Goal: Transaction & Acquisition: Purchase product/service

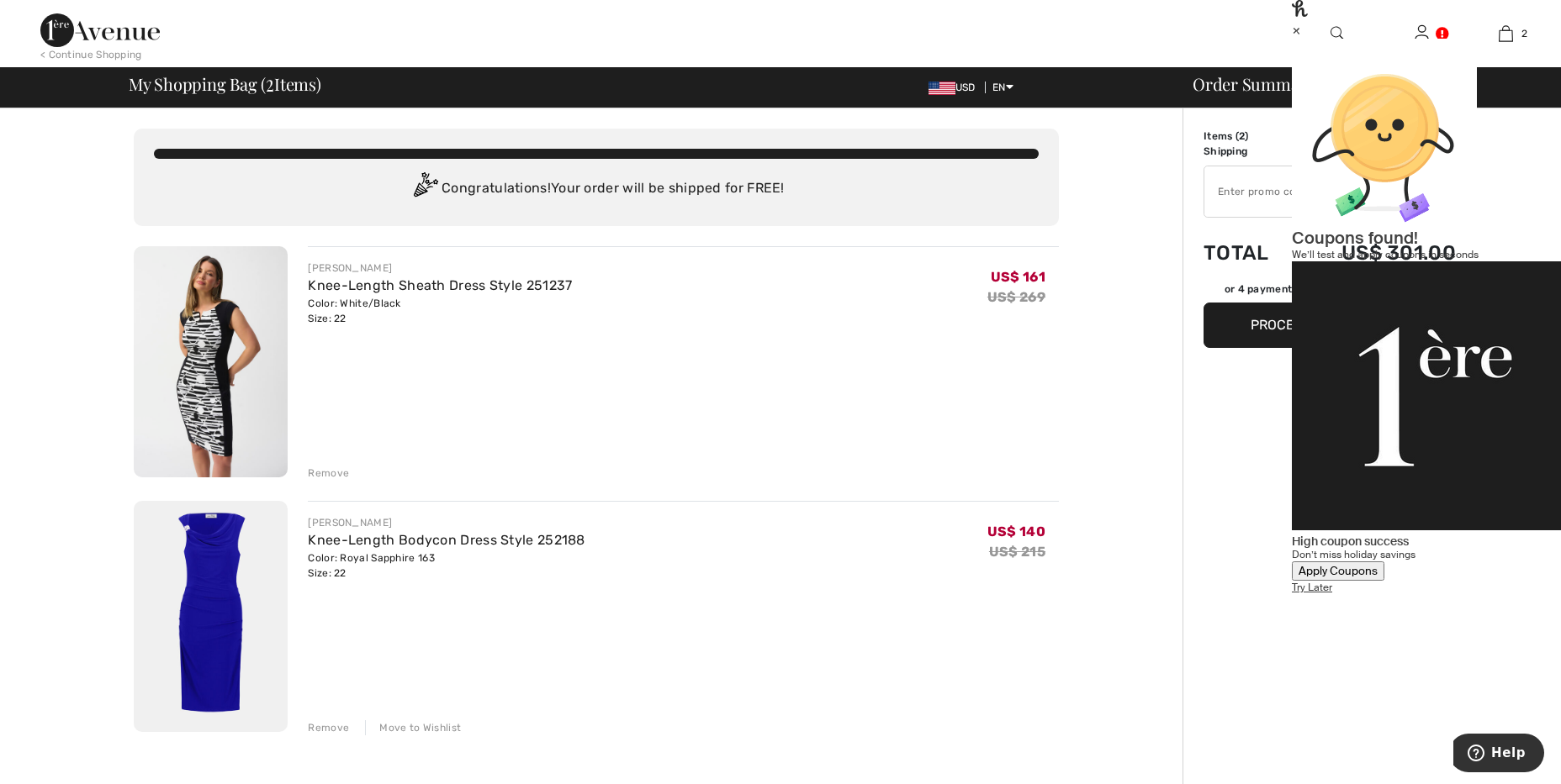
click at [418, 726] on div "Move to Wishlist" at bounding box center [412, 728] width 96 height 15
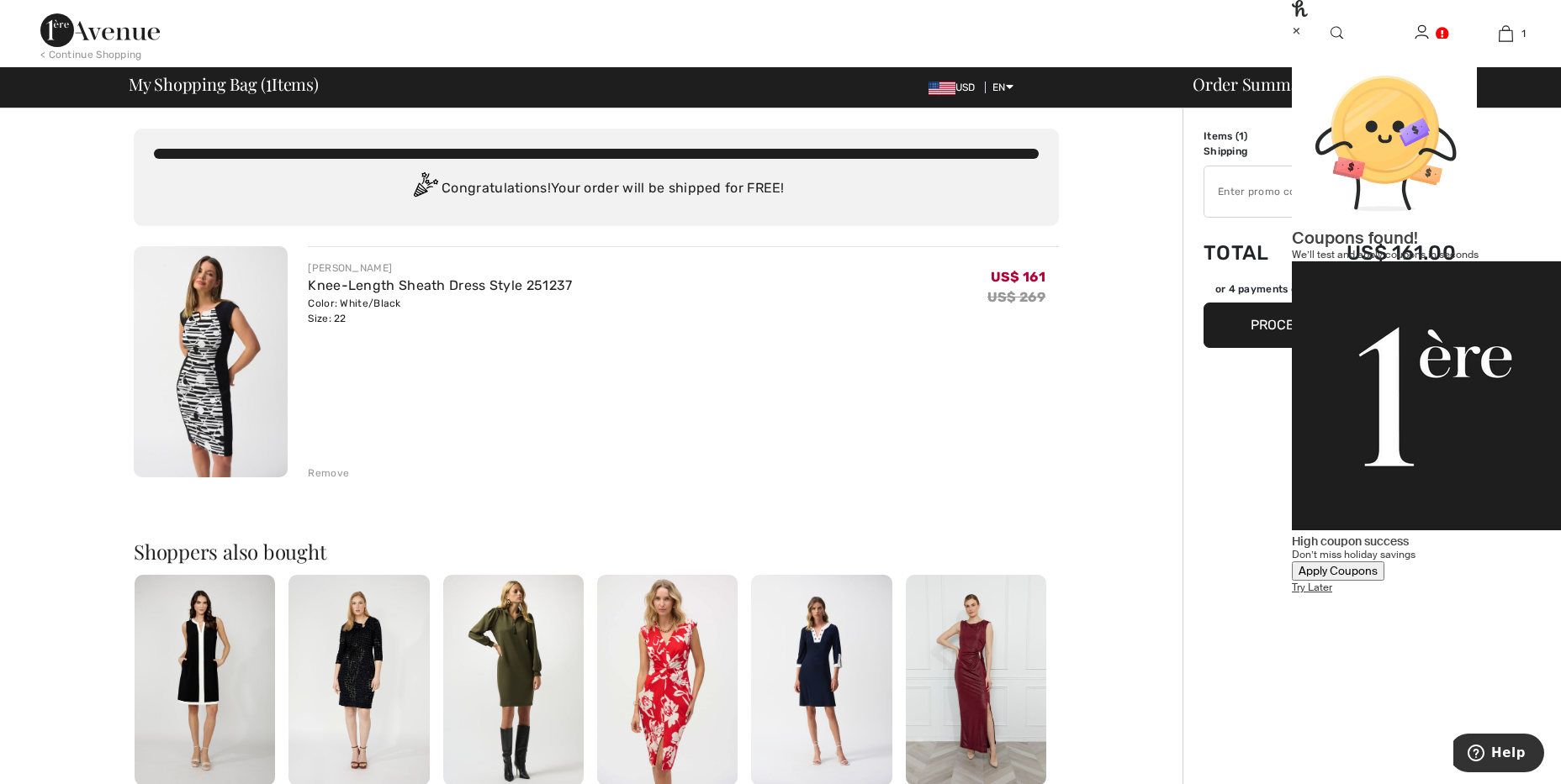
click at [1377, 564] on div "Apply Coupons" at bounding box center [1338, 570] width 79 height 14
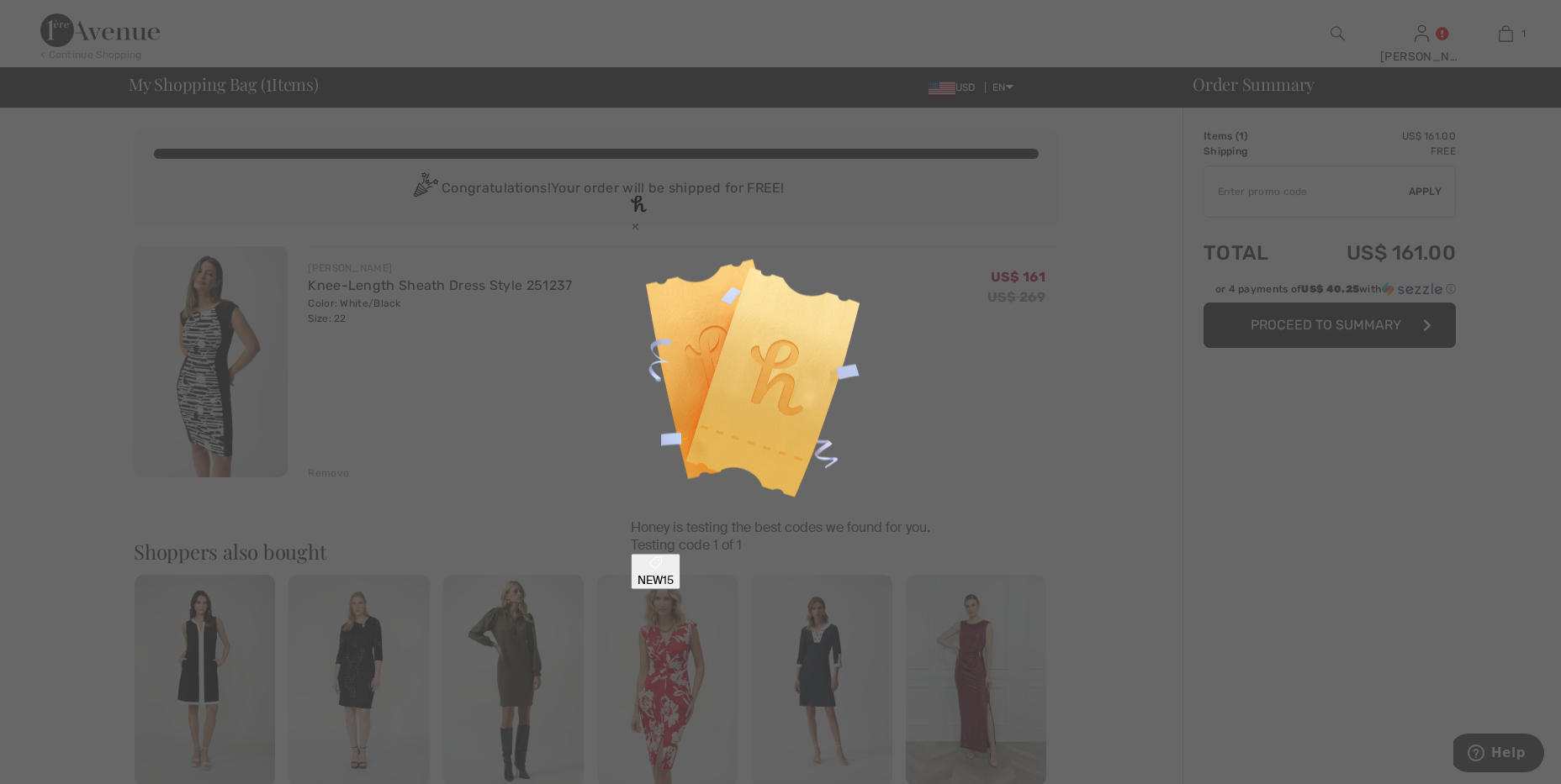
type input "NEW15"
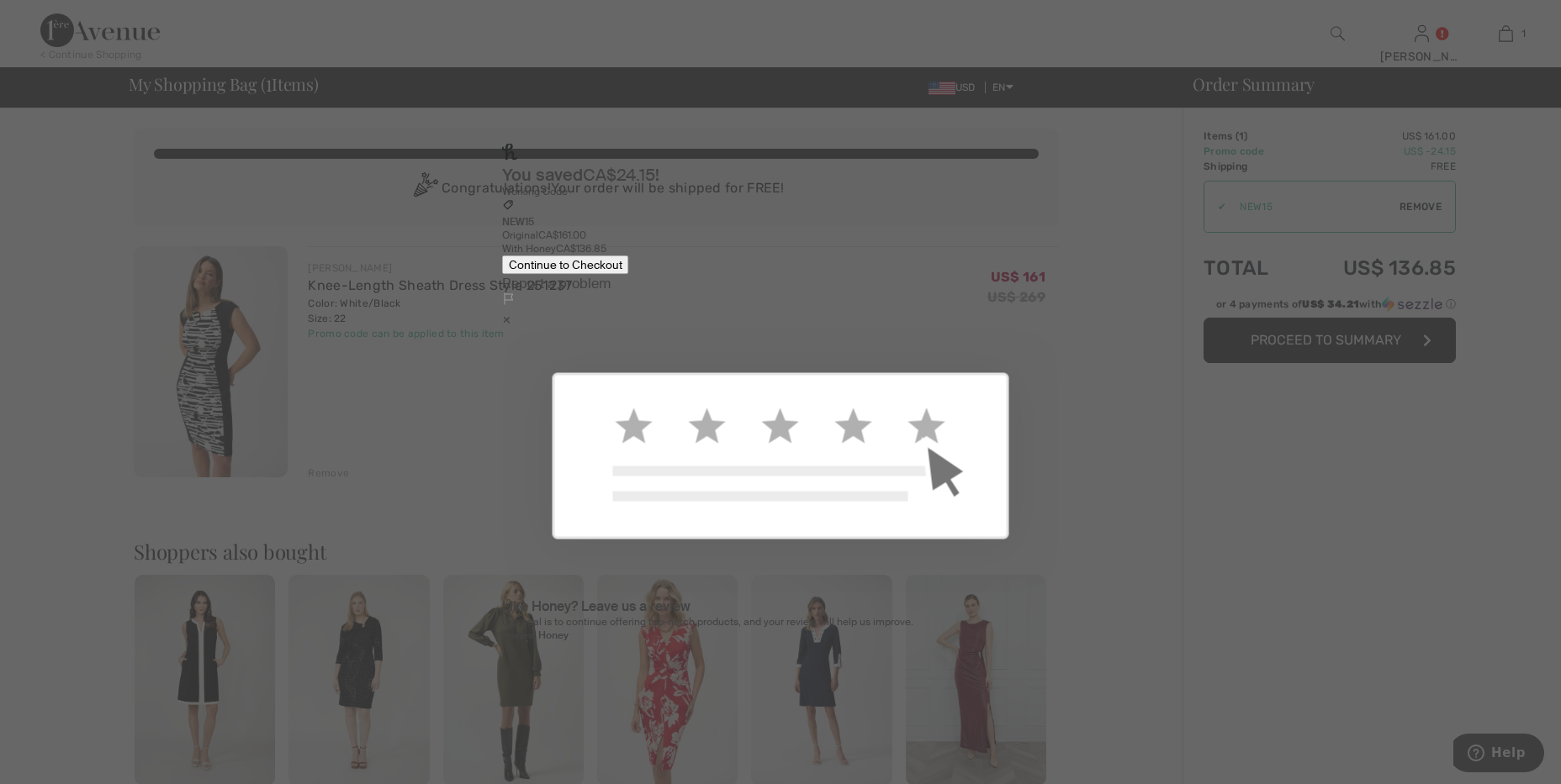
click at [622, 272] on div "Continue to Checkout" at bounding box center [565, 264] width 113 height 14
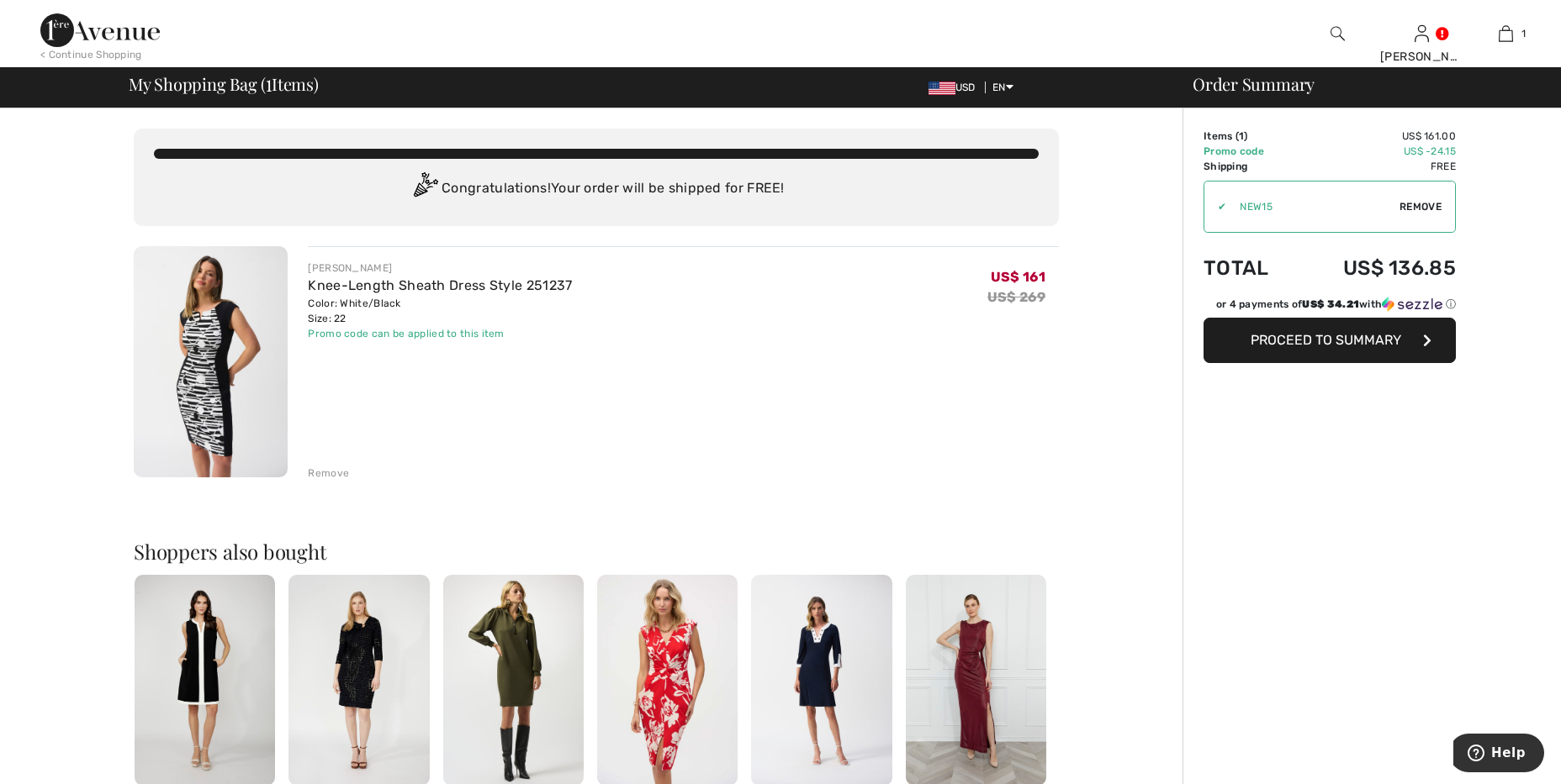
click at [1257, 343] on span "Proceed to Summary" at bounding box center [1325, 339] width 151 height 16
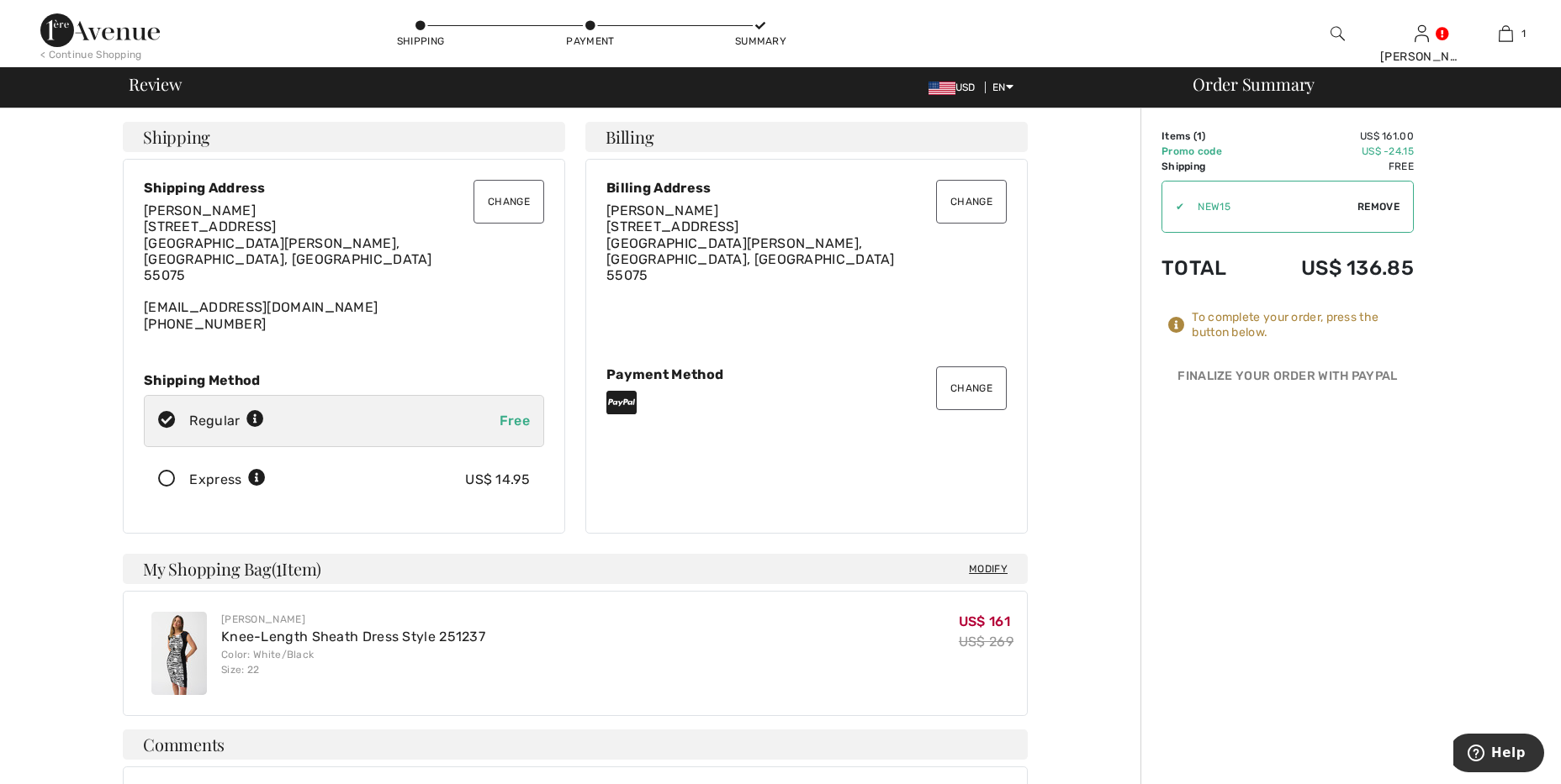
click at [959, 387] on button "Change" at bounding box center [971, 388] width 70 height 44
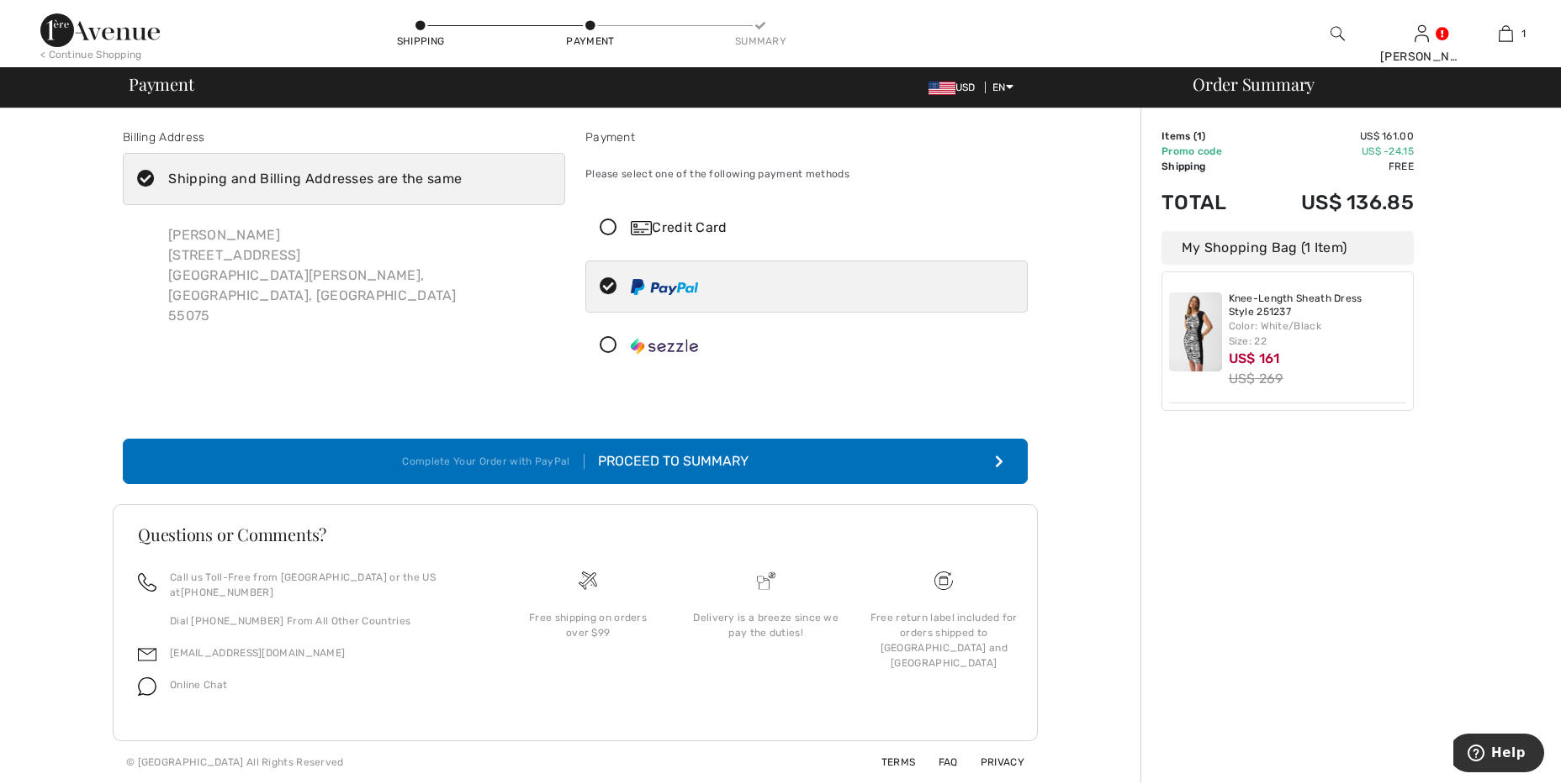
click at [641, 350] on img at bounding box center [664, 347] width 67 height 17
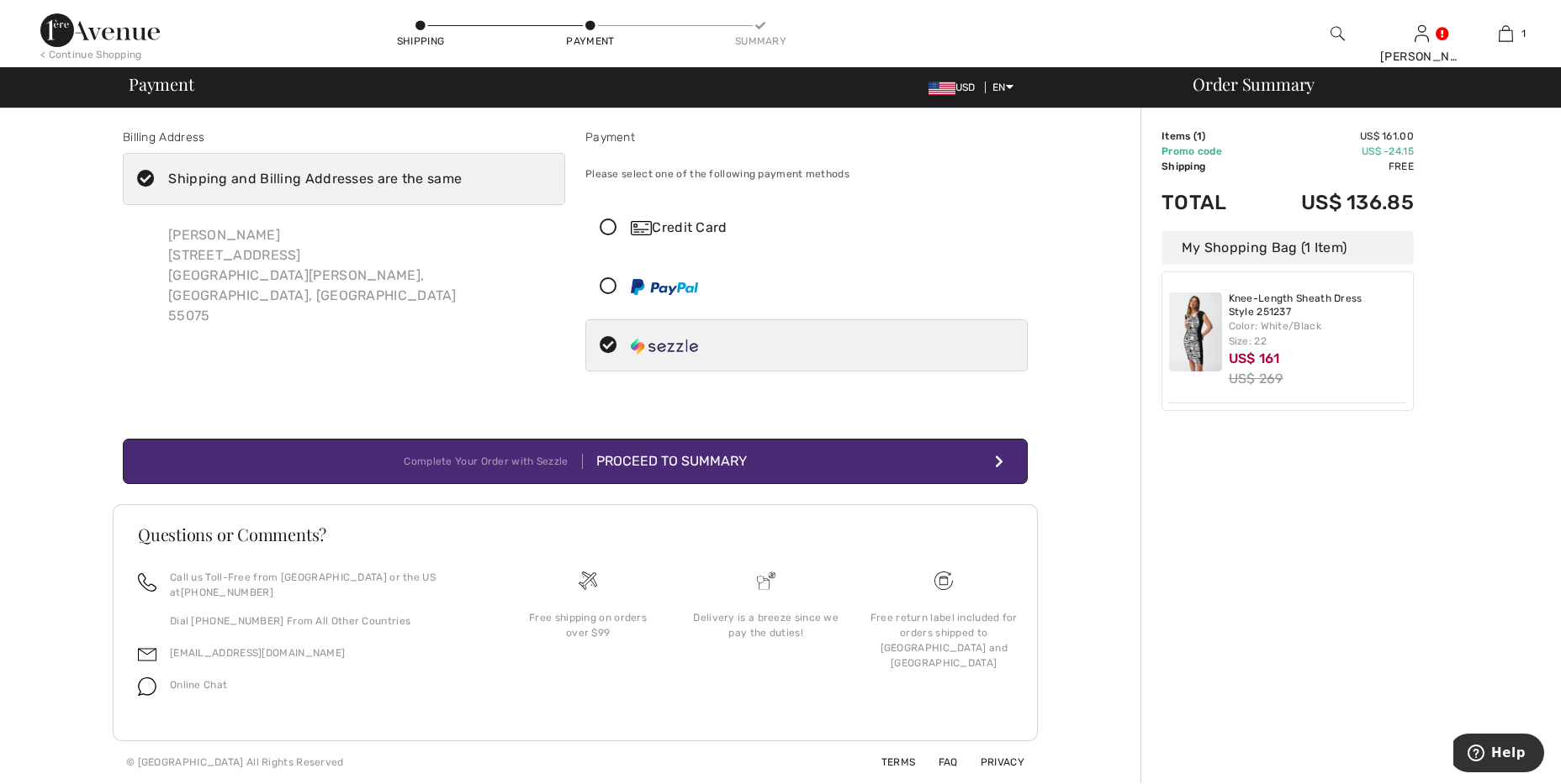
click at [665, 444] on button "Complete Your Order with Sezzle Proceed to Summary" at bounding box center [575, 461] width 905 height 45
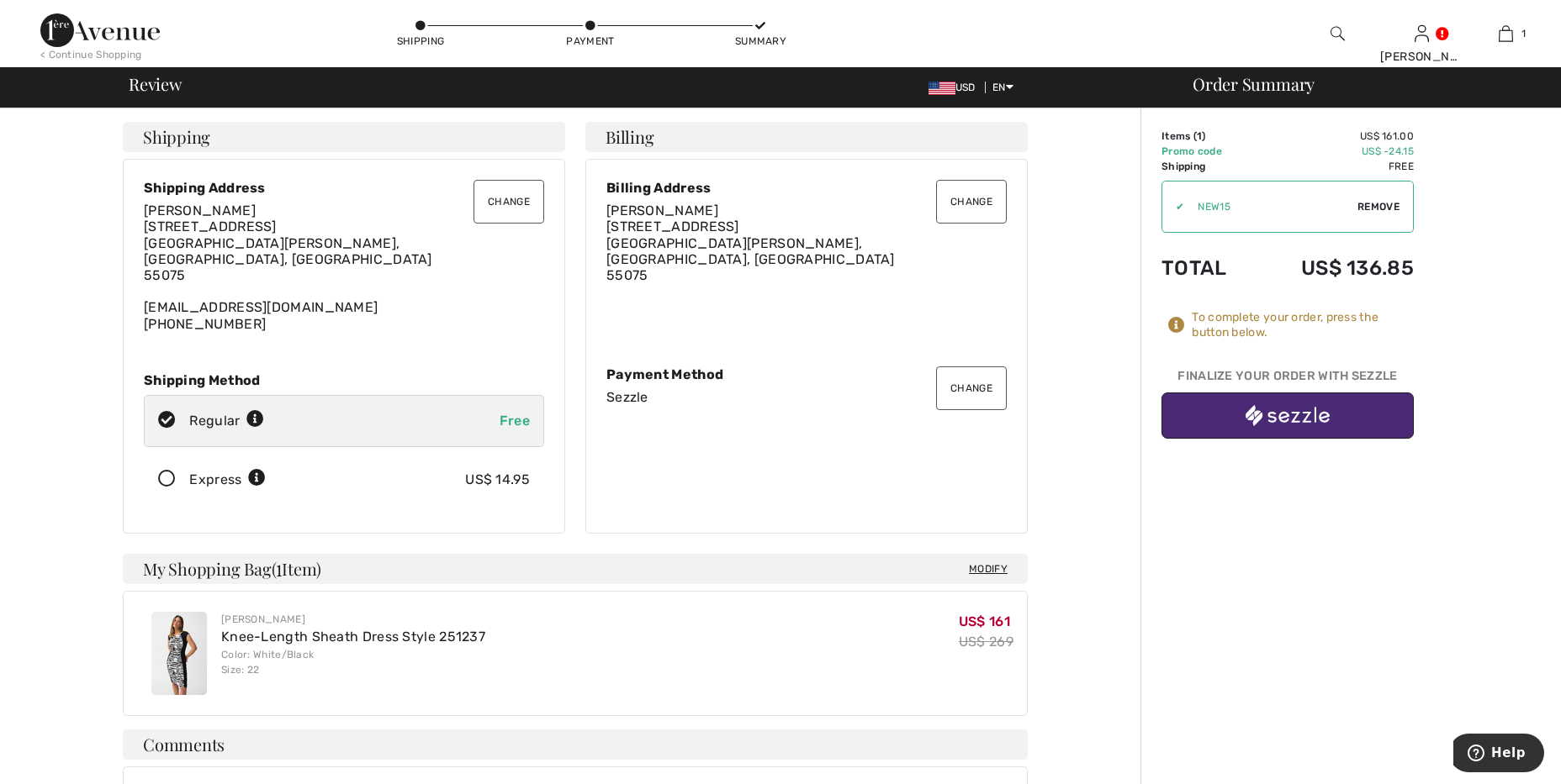
click at [977, 386] on button "Change" at bounding box center [971, 388] width 70 height 44
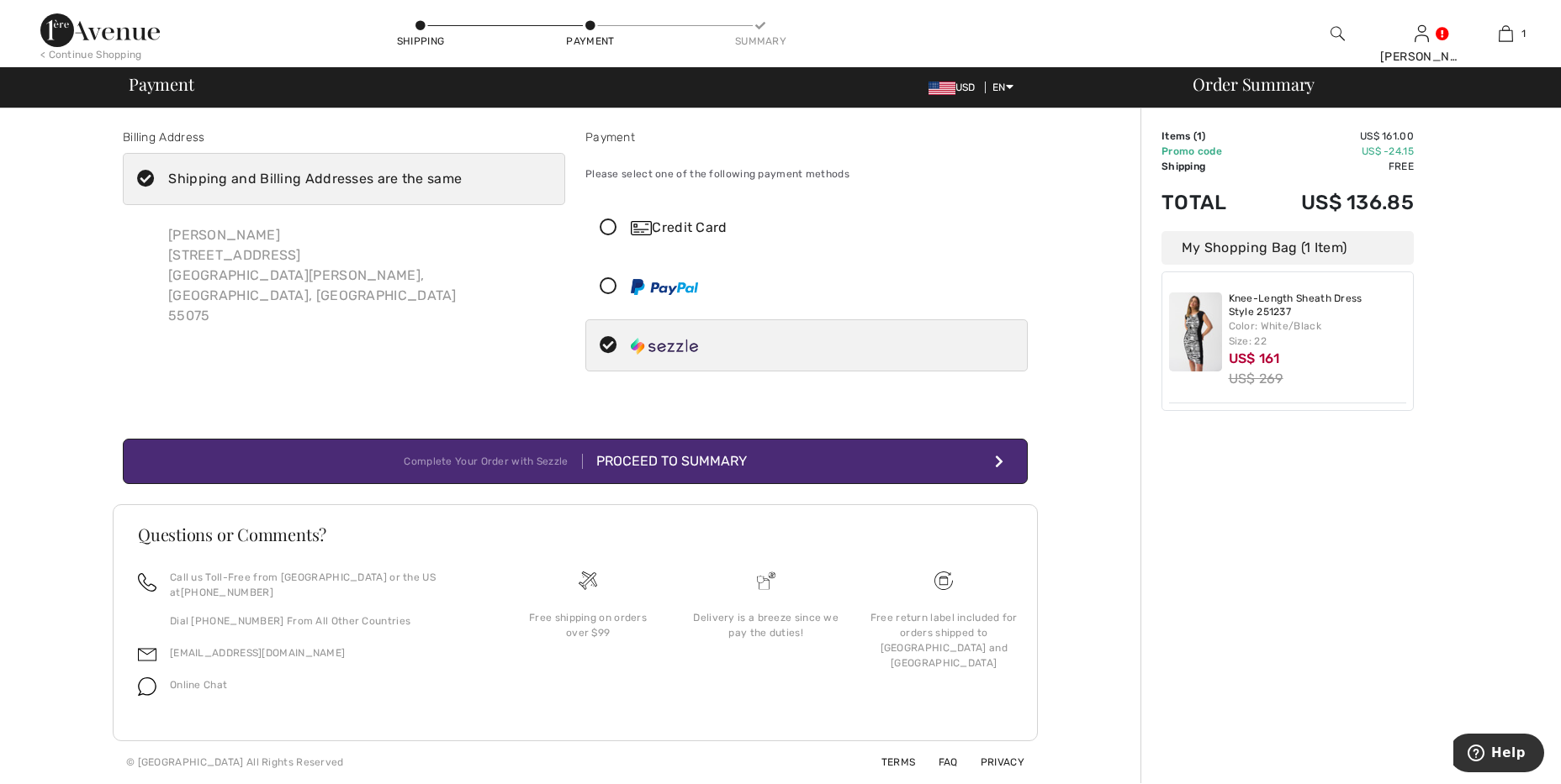
click at [641, 305] on div at bounding box center [800, 287] width 427 height 51
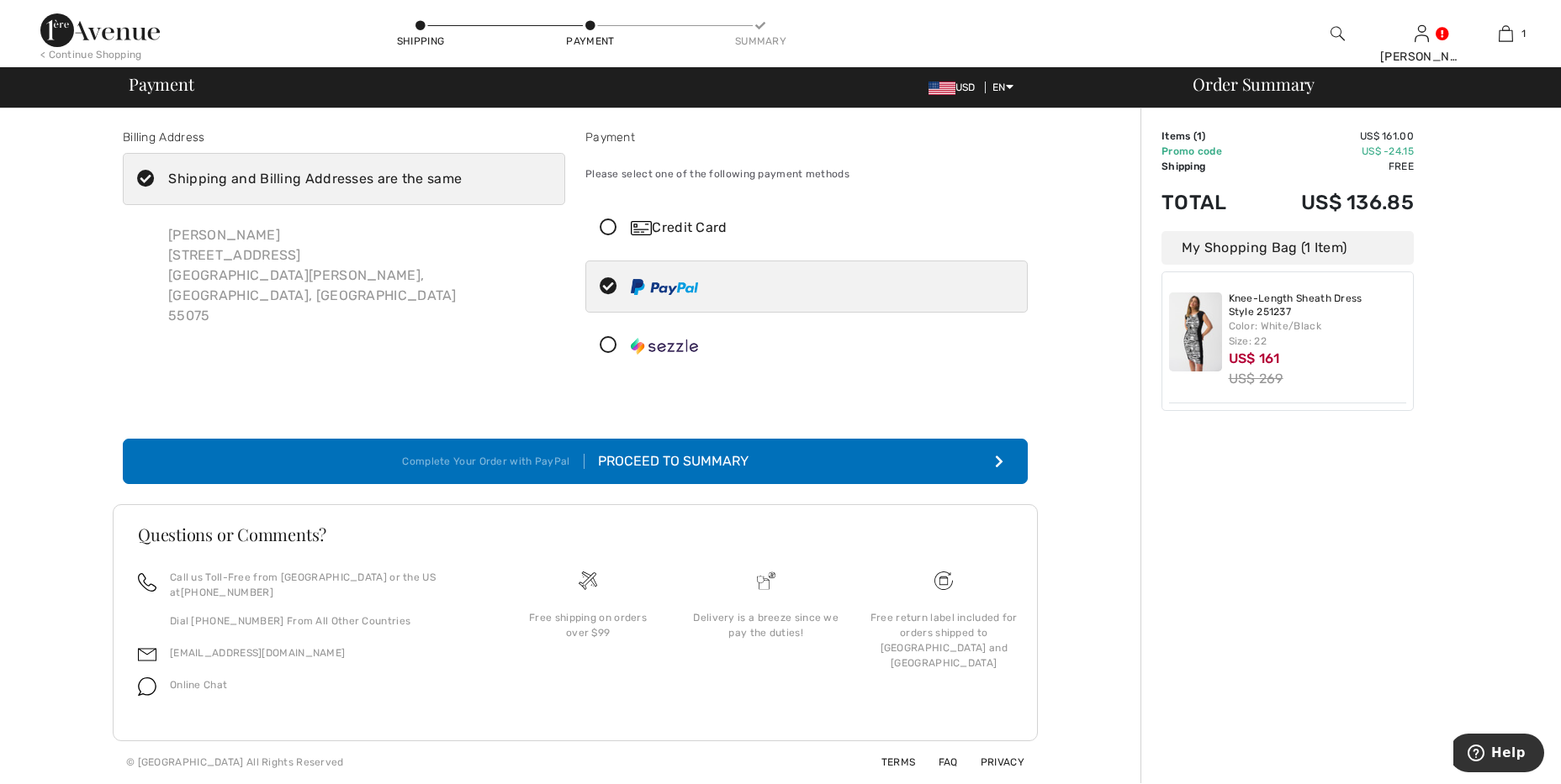
click at [655, 446] on button "Complete Your Order with PayPal Proceed to Summary" at bounding box center [575, 461] width 905 height 45
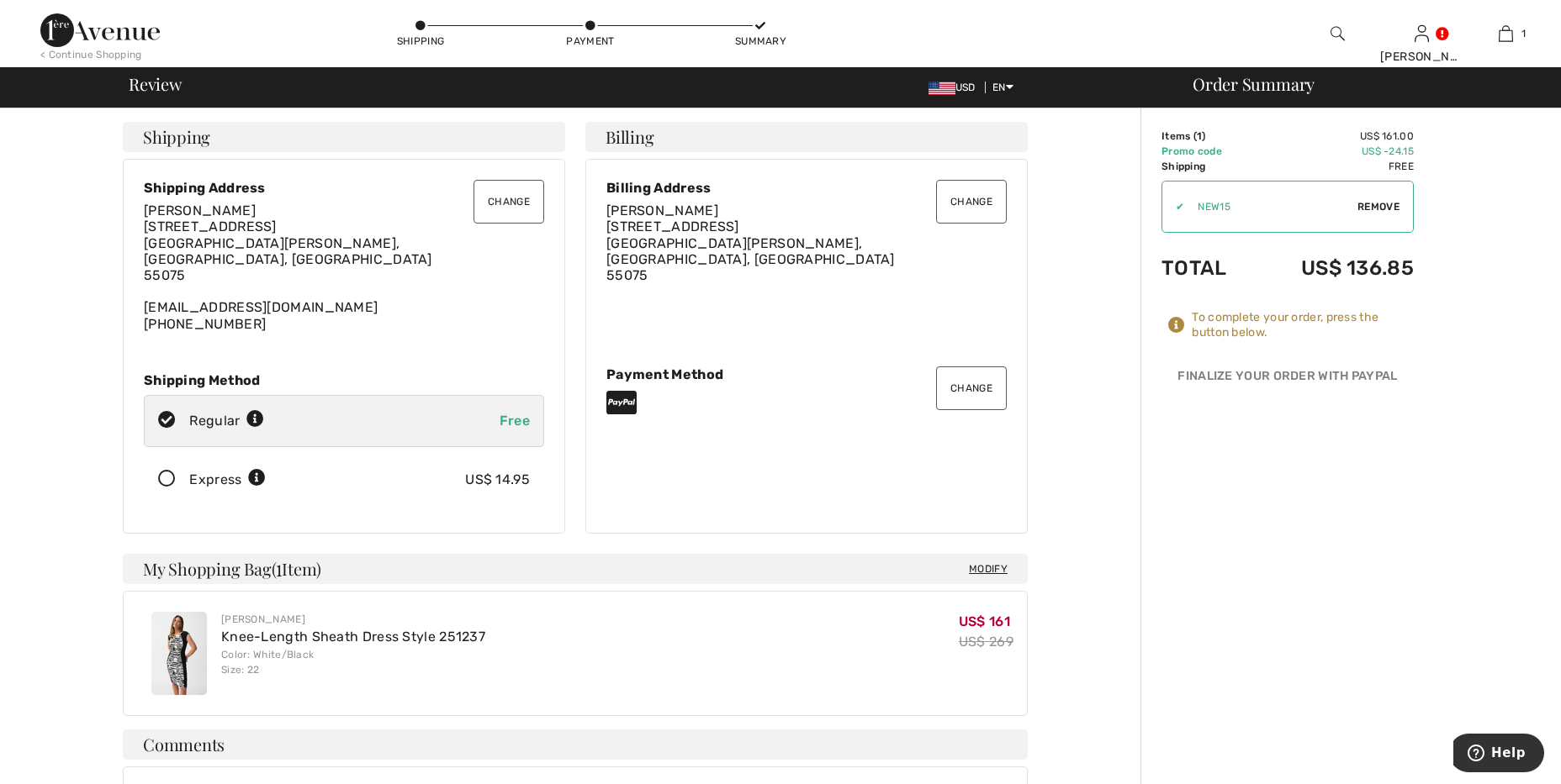
click at [967, 384] on button "Change" at bounding box center [971, 388] width 70 height 44
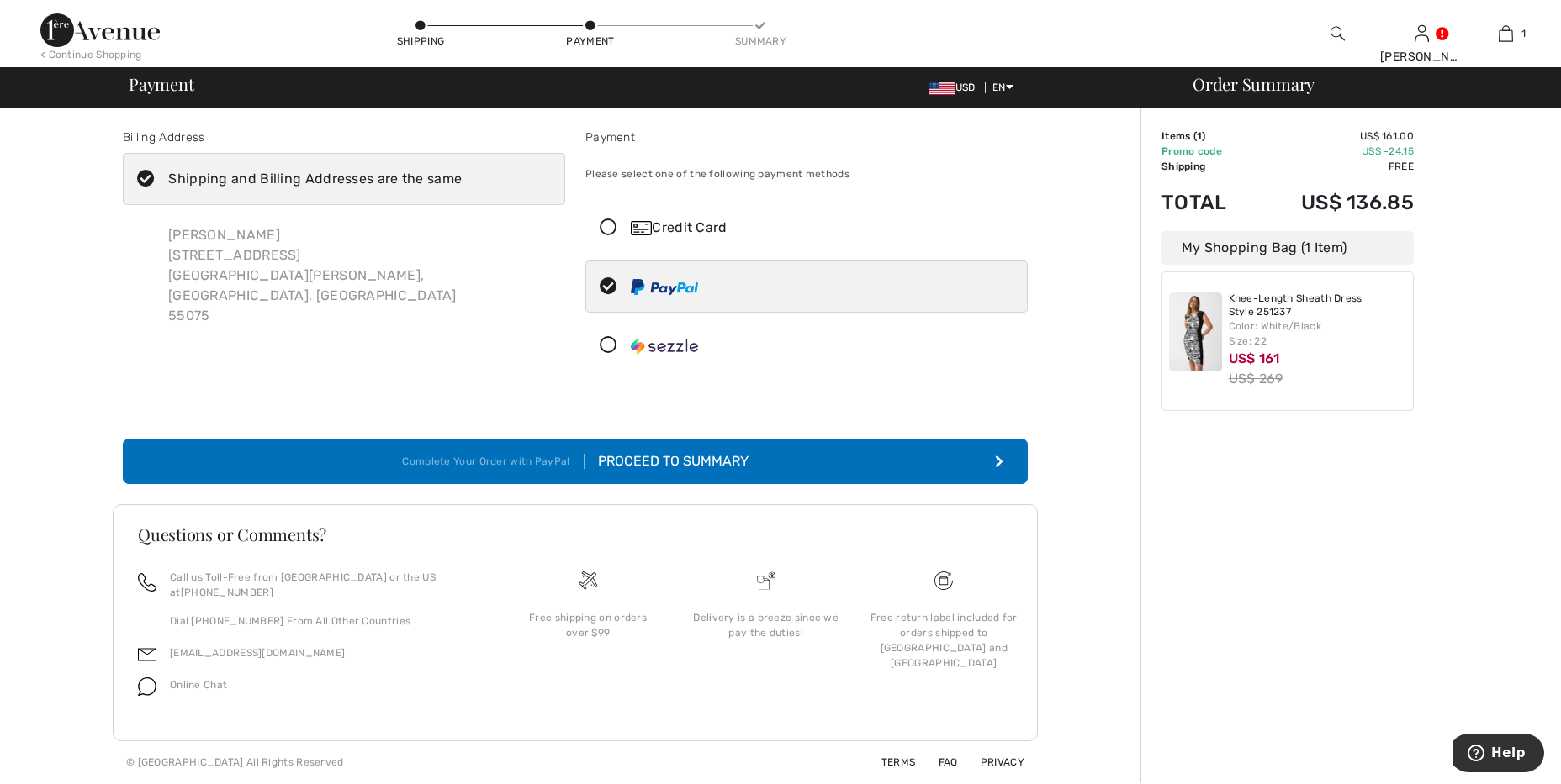
click at [673, 359] on div at bounding box center [800, 346] width 427 height 51
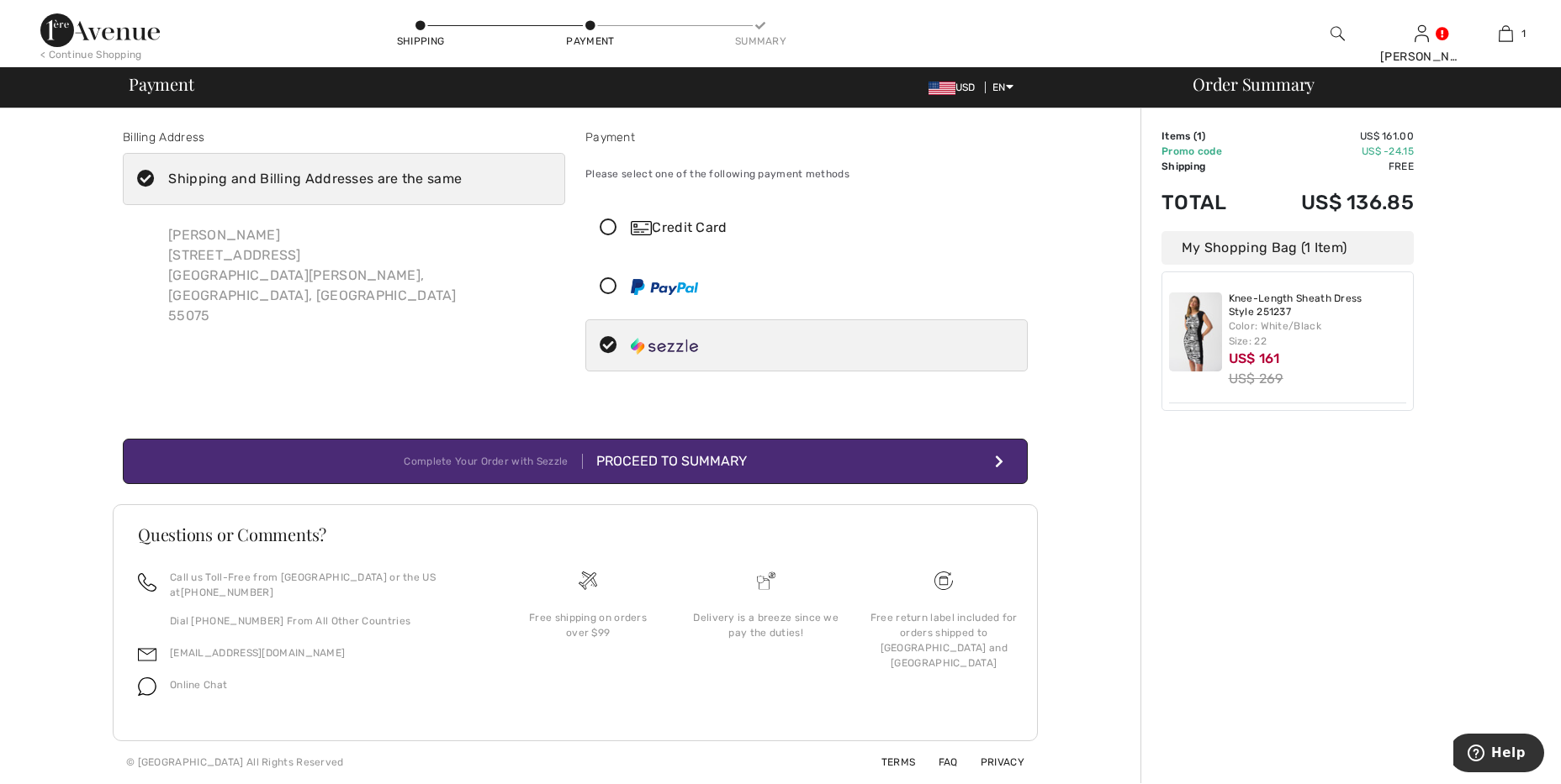
click at [676, 453] on div "Proceed to Summary" at bounding box center [664, 462] width 164 height 21
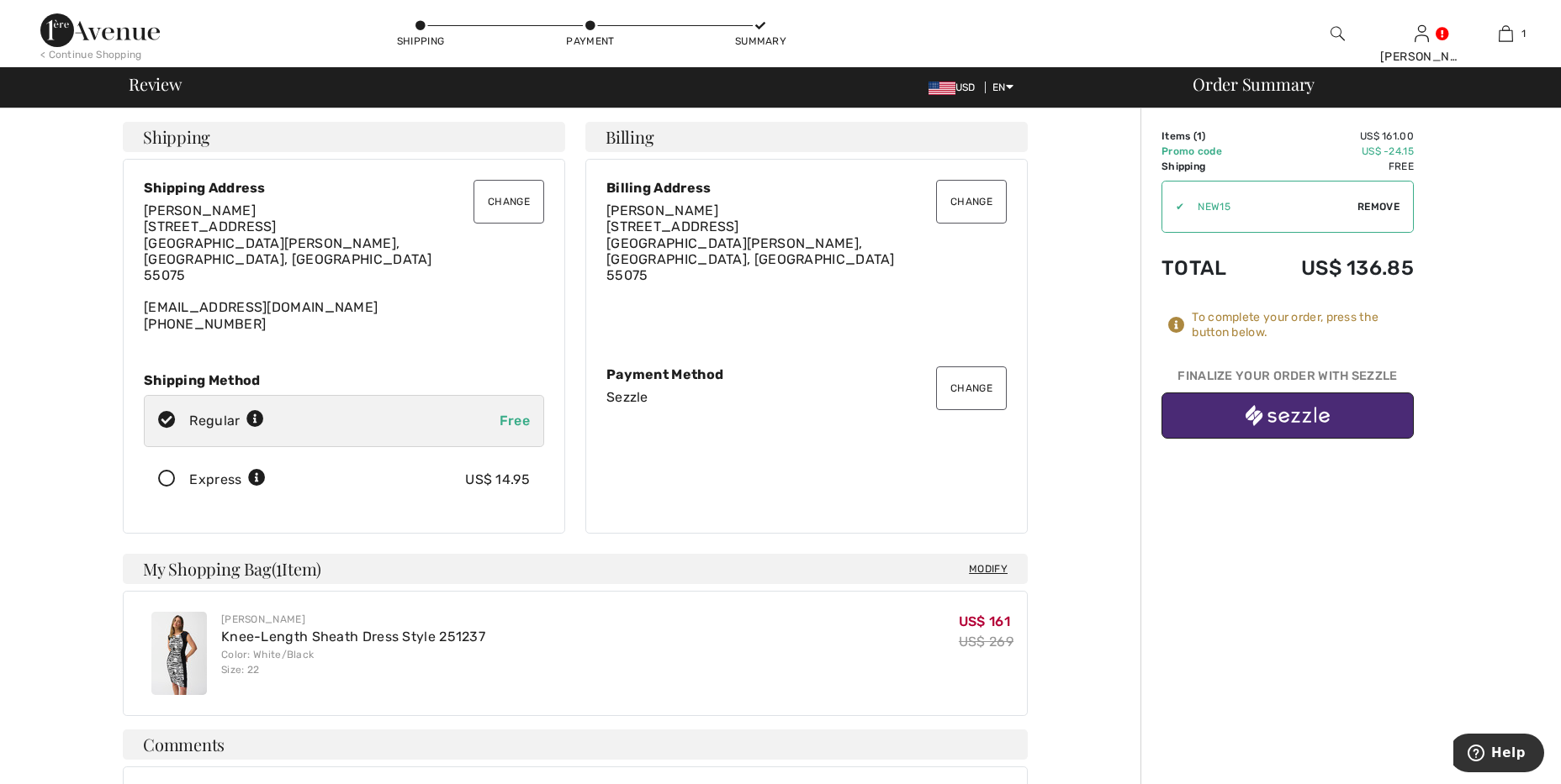
click at [1283, 406] on img "button" at bounding box center [1287, 416] width 84 height 21
